Goal: Task Accomplishment & Management: Complete application form

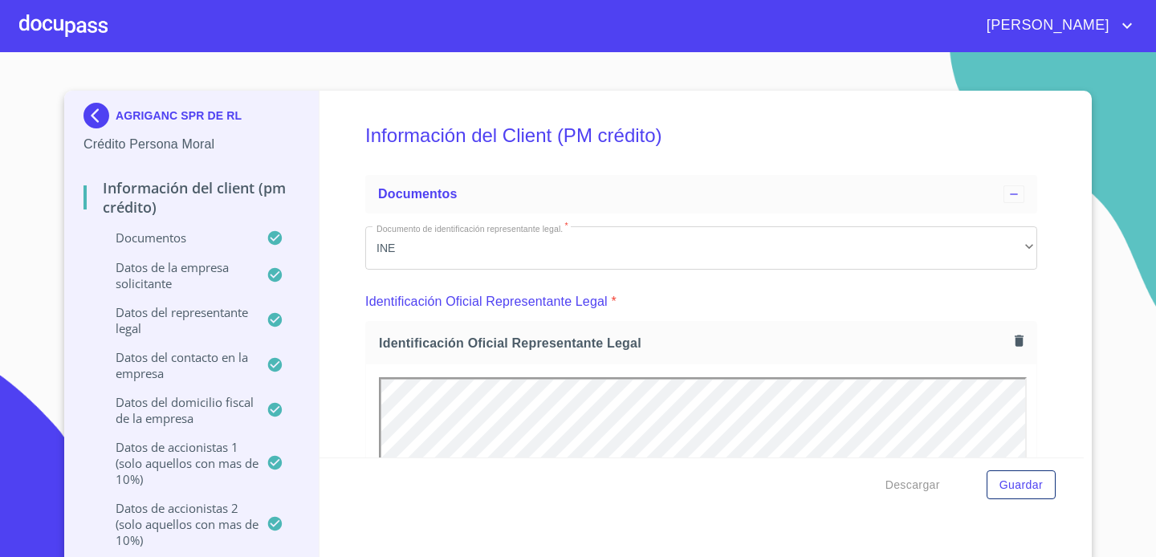
scroll to position [3850, 0]
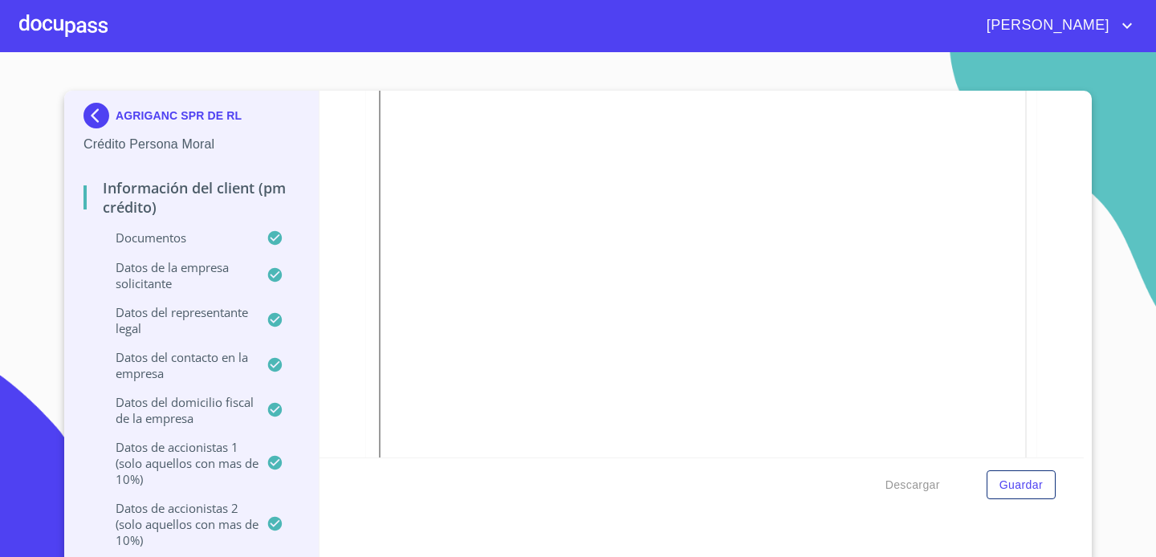
click at [91, 35] on div at bounding box center [63, 25] width 88 height 51
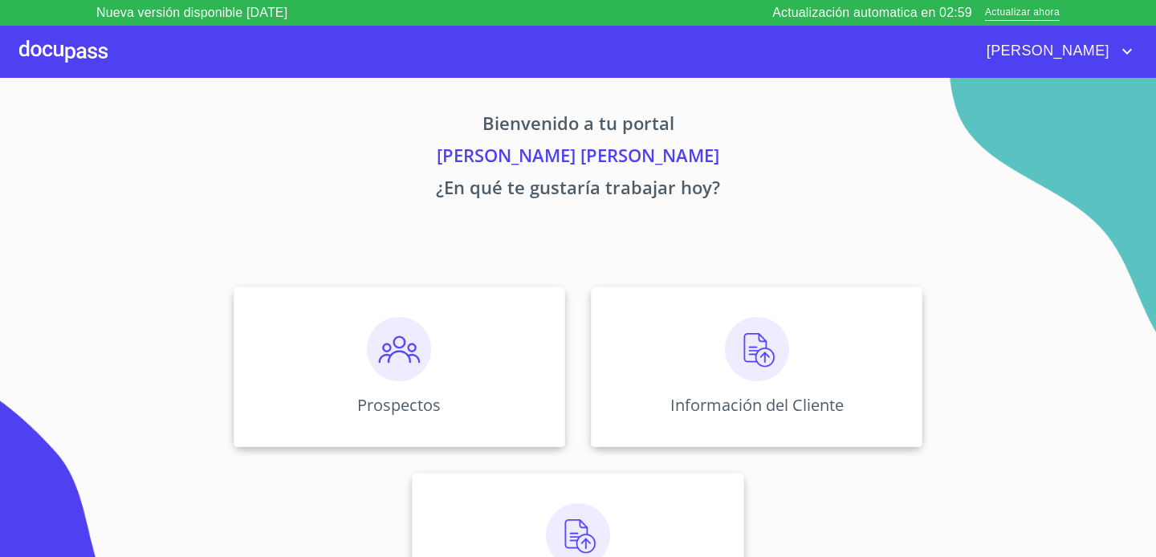
scroll to position [63, 0]
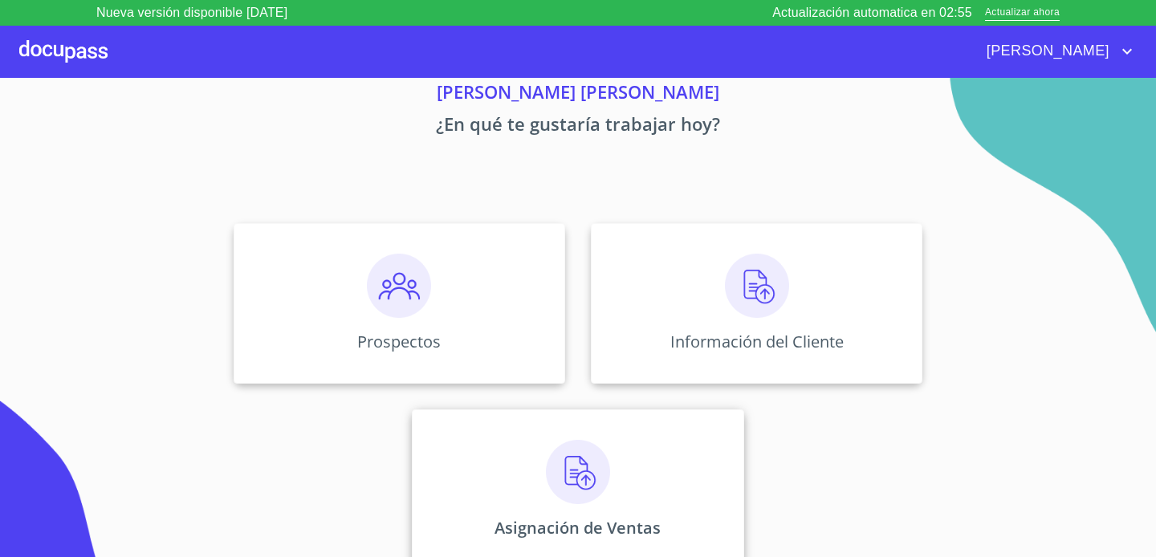
click at [642, 478] on div "Asignación de Ventas" at bounding box center [577, 489] width 331 height 161
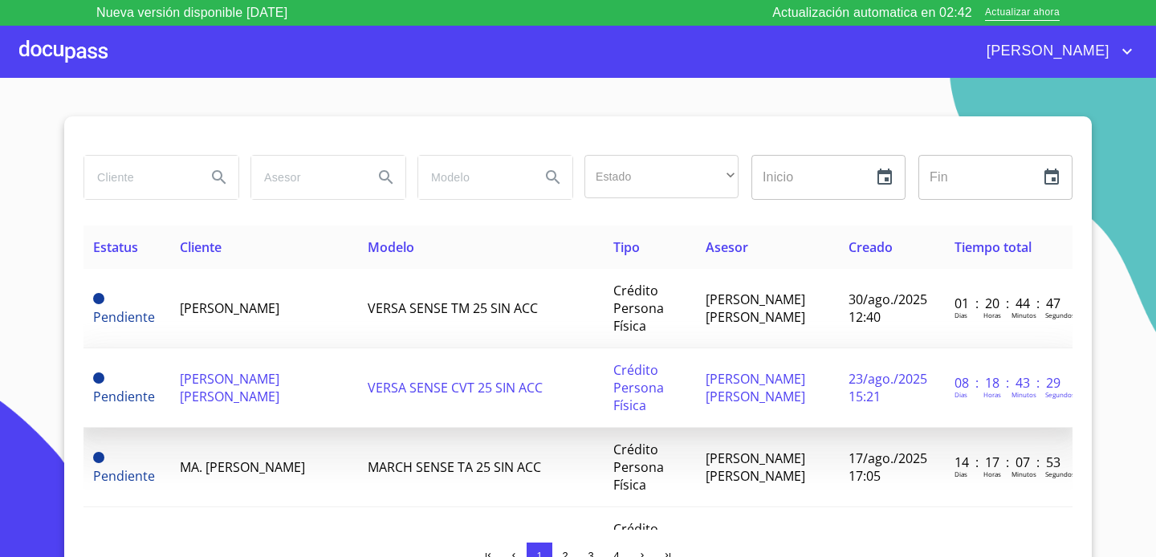
click at [574, 407] on td "VERSA SENSE CVT 25 SIN ACC" at bounding box center [481, 387] width 246 height 79
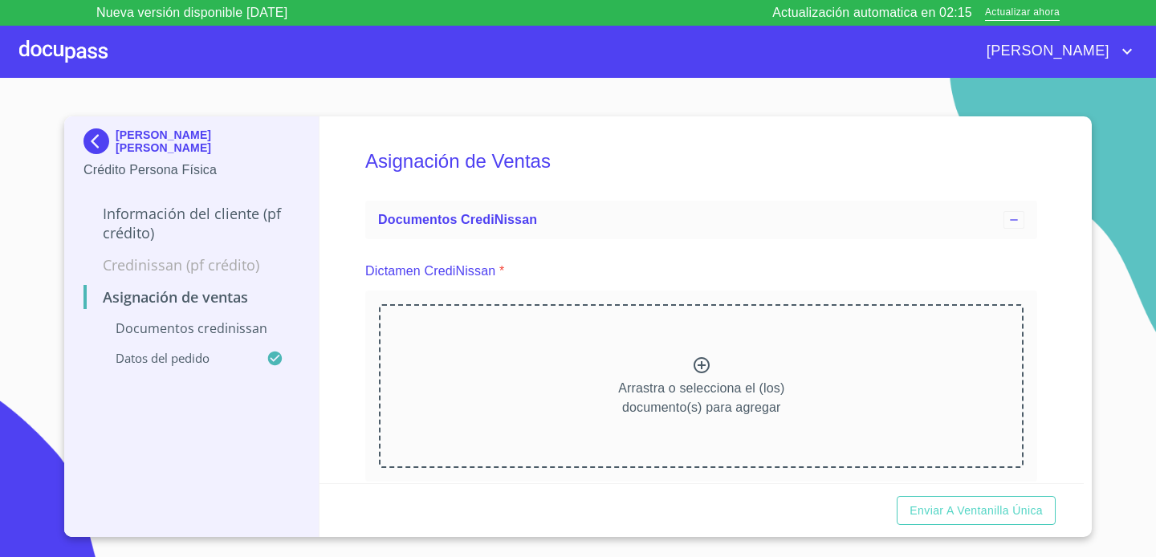
click at [698, 365] on icon at bounding box center [701, 365] width 16 height 16
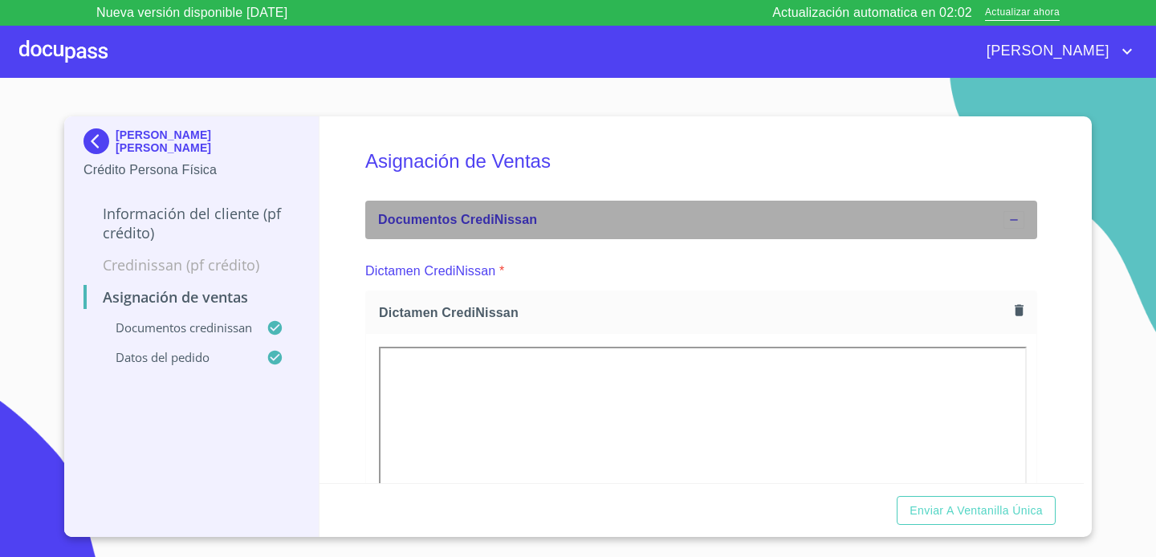
click at [1017, 219] on icon at bounding box center [1013, 219] width 7 height 1
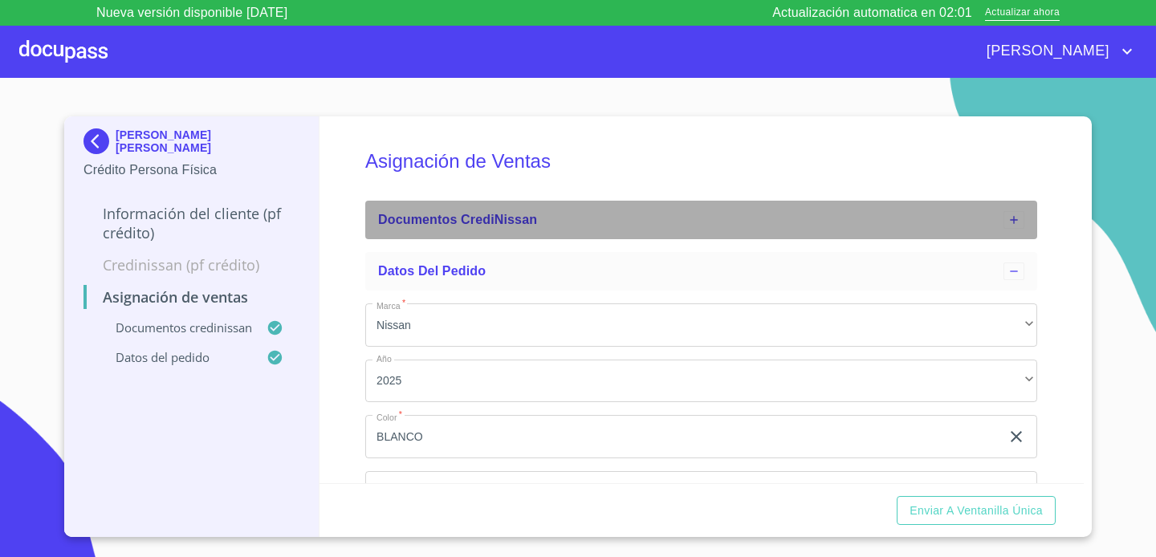
click at [1017, 219] on icon at bounding box center [1013, 219] width 7 height 7
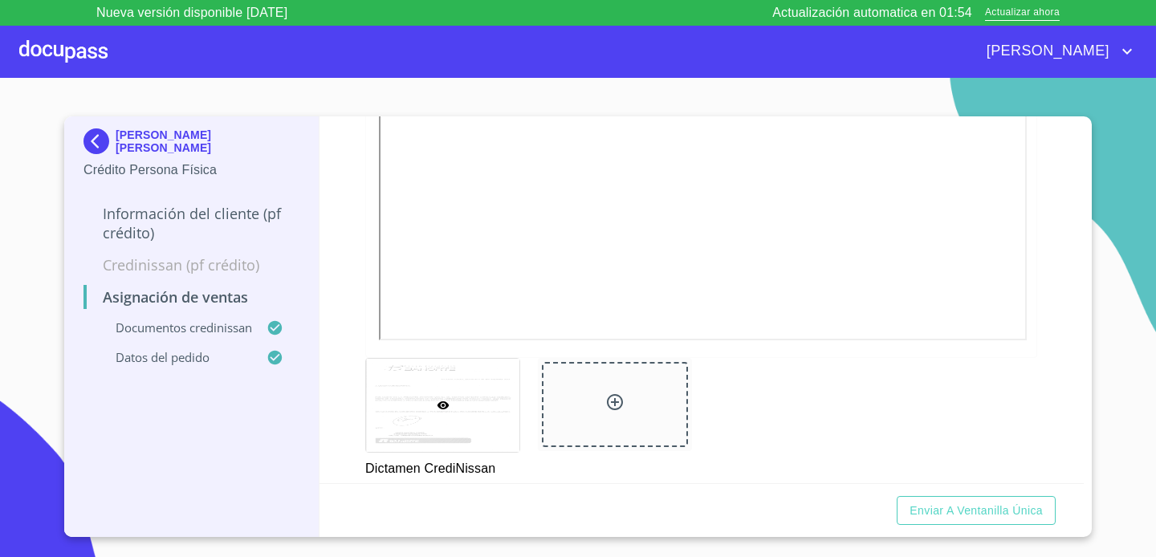
scroll to position [457, 0]
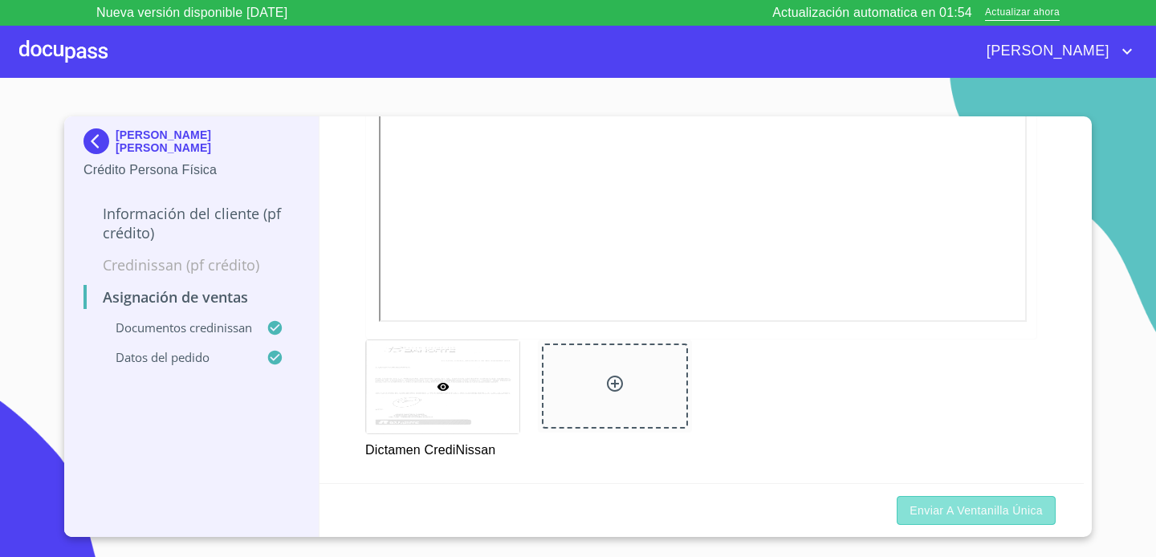
click at [990, 506] on span "Enviar a Ventanilla única" at bounding box center [975, 511] width 133 height 20
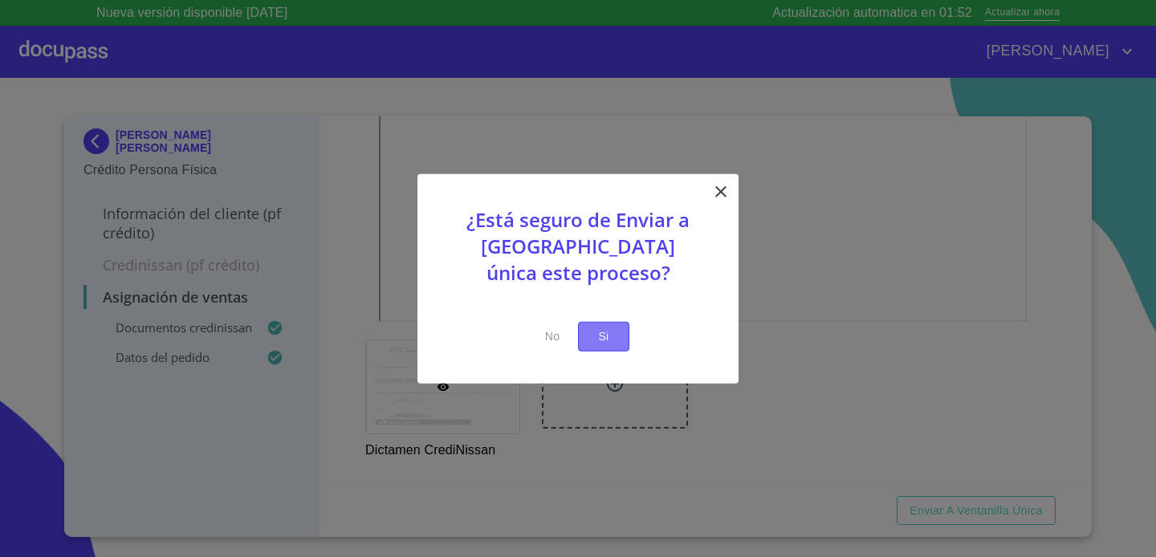
click at [606, 342] on span "Si" at bounding box center [604, 337] width 26 height 20
